Goal: Find contact information: Find contact information

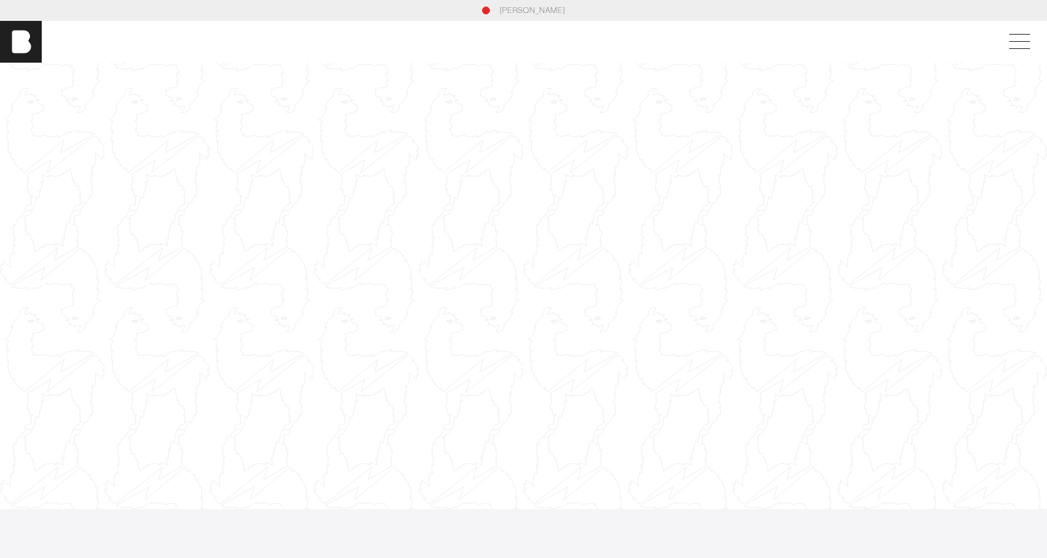
click at [266, 191] on div at bounding box center [523, 286] width 1047 height 589
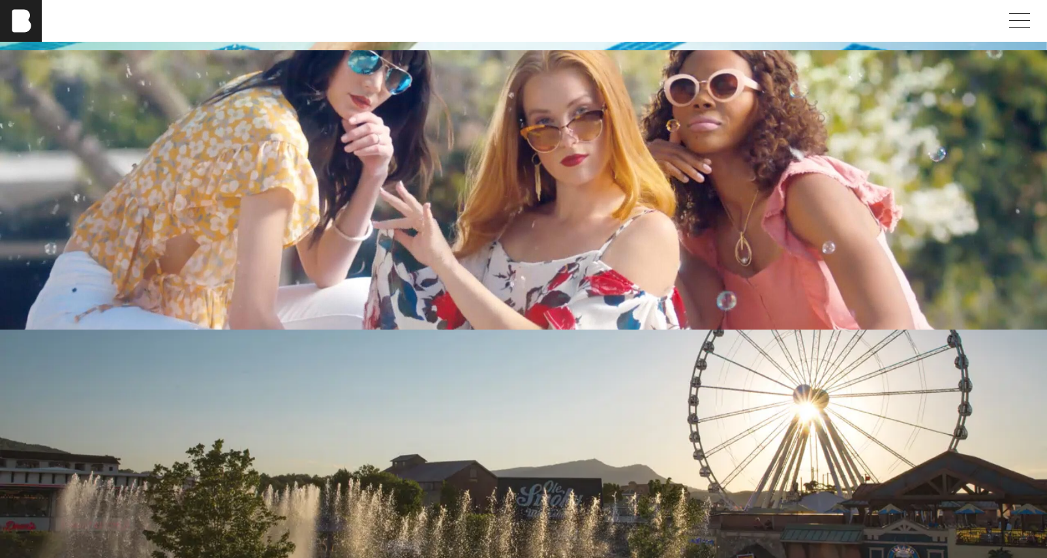
scroll to position [3348, 0]
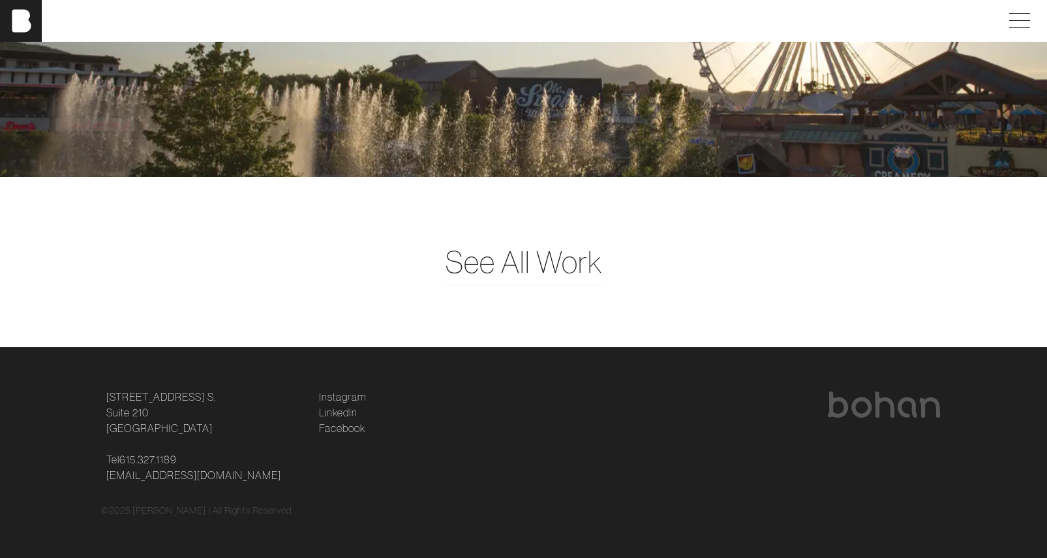
drag, startPoint x: 101, startPoint y: 394, endPoint x: 213, endPoint y: 433, distance: 118.3
click at [213, 433] on div "[STREET_ADDRESS] [STREET_ADDRESS] Tel [PHONE_NUMBER] [EMAIL_ADDRESS][DOMAIN_NAM…" at bounding box center [205, 436] width 213 height 94
copy link "[STREET_ADDRESS] [STREET_ADDRESS]"
drag, startPoint x: 203, startPoint y: 462, endPoint x: 97, endPoint y: 461, distance: 105.7
click at [97, 461] on div "[STREET_ADDRESS] [STREET_ADDRESS] Tel [PHONE_NUMBER] [EMAIL_ADDRESS][DOMAIN_NAM…" at bounding box center [523, 436] width 861 height 94
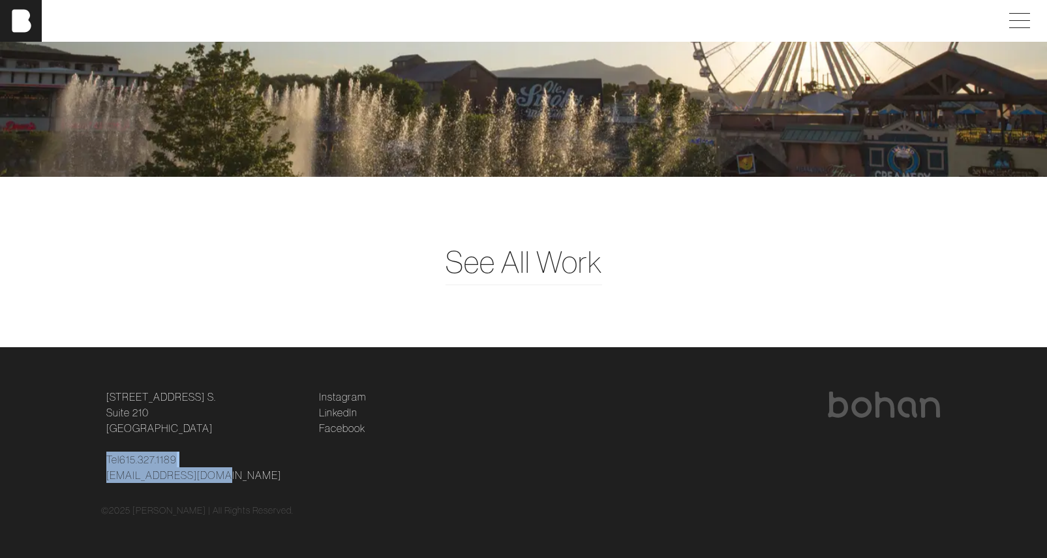
drag, startPoint x: 248, startPoint y: 480, endPoint x: 105, endPoint y: 458, distance: 144.5
click at [105, 458] on div "[STREET_ADDRESS] [STREET_ADDRESS] Tel [PHONE_NUMBER] [EMAIL_ADDRESS][DOMAIN_NAM…" at bounding box center [205, 436] width 213 height 94
copy p "Tel [PHONE_NUMBER] [EMAIL_ADDRESS][DOMAIN_NAME]"
